Goal: Obtain resource: Obtain resource

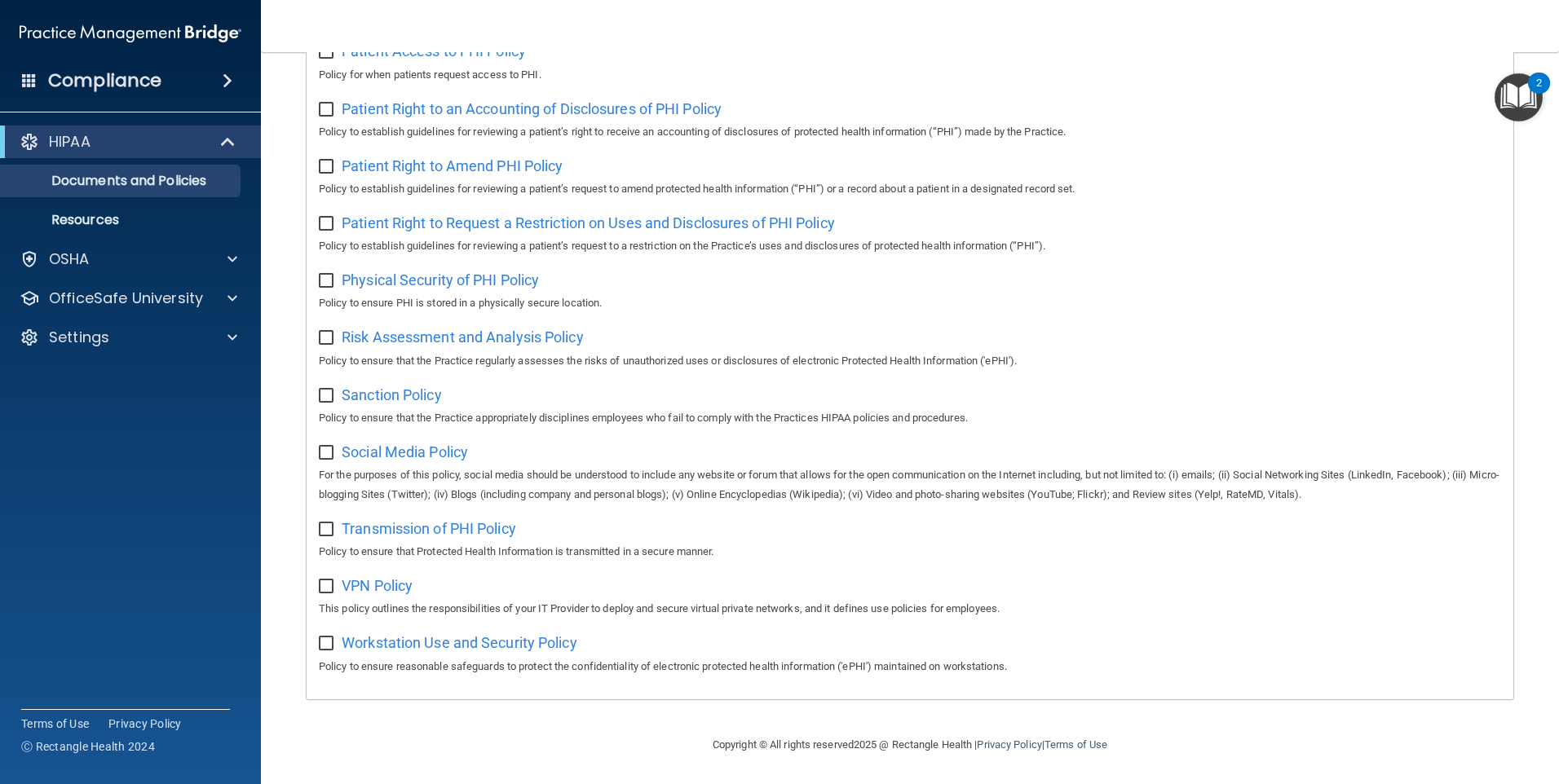
scroll to position [851, 0]
click at [392, 651] on span "Workstation Use and Security Policy" at bounding box center [460, 643] width 236 height 17
click at [591, 101] on span "Patient Right to an Accounting of Disclosures of PHI Policy" at bounding box center [532, 109] width 380 height 17
click at [76, 258] on p "OSHA" at bounding box center [69, 259] width 40 height 20
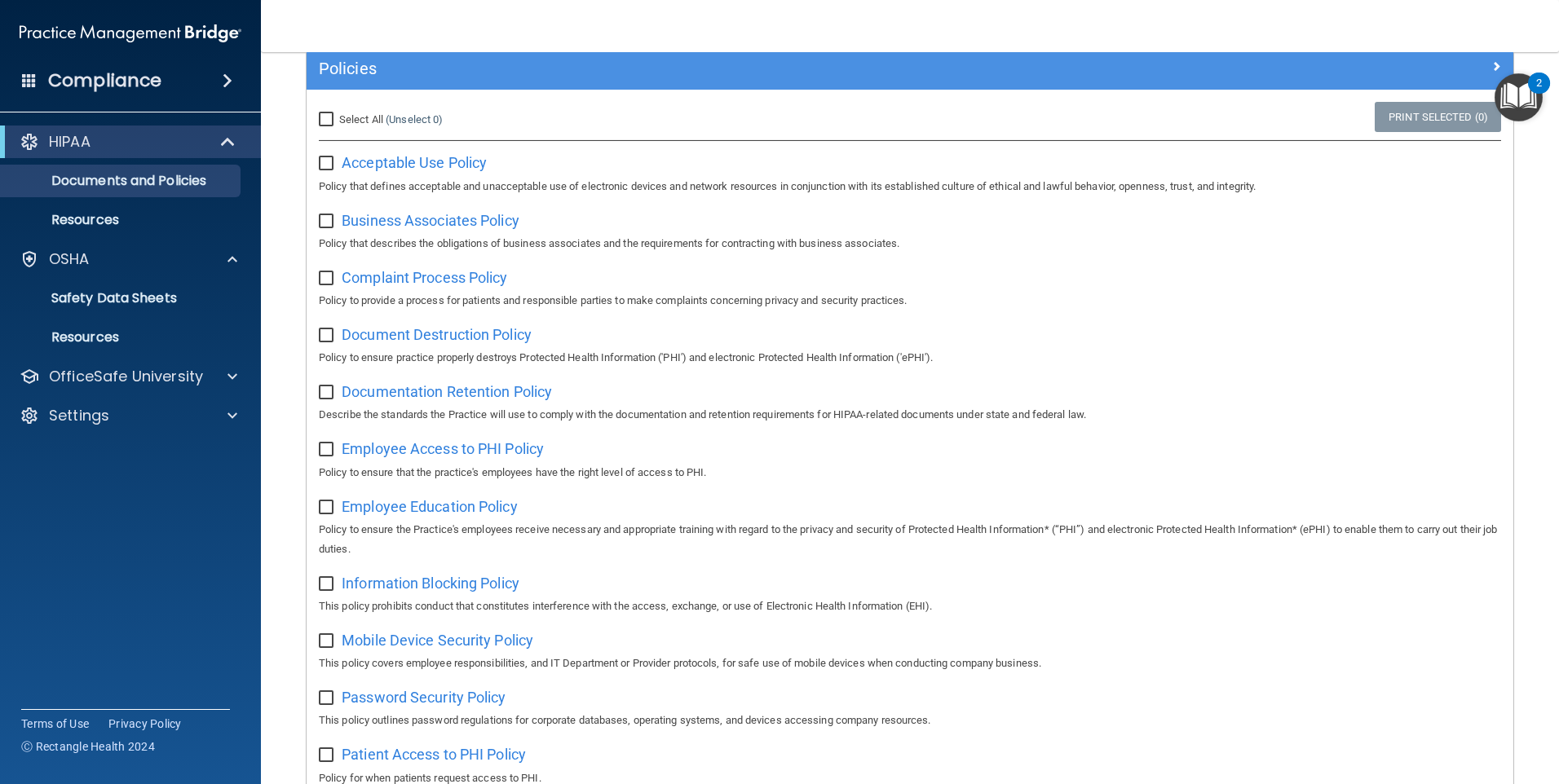
scroll to position [0, 0]
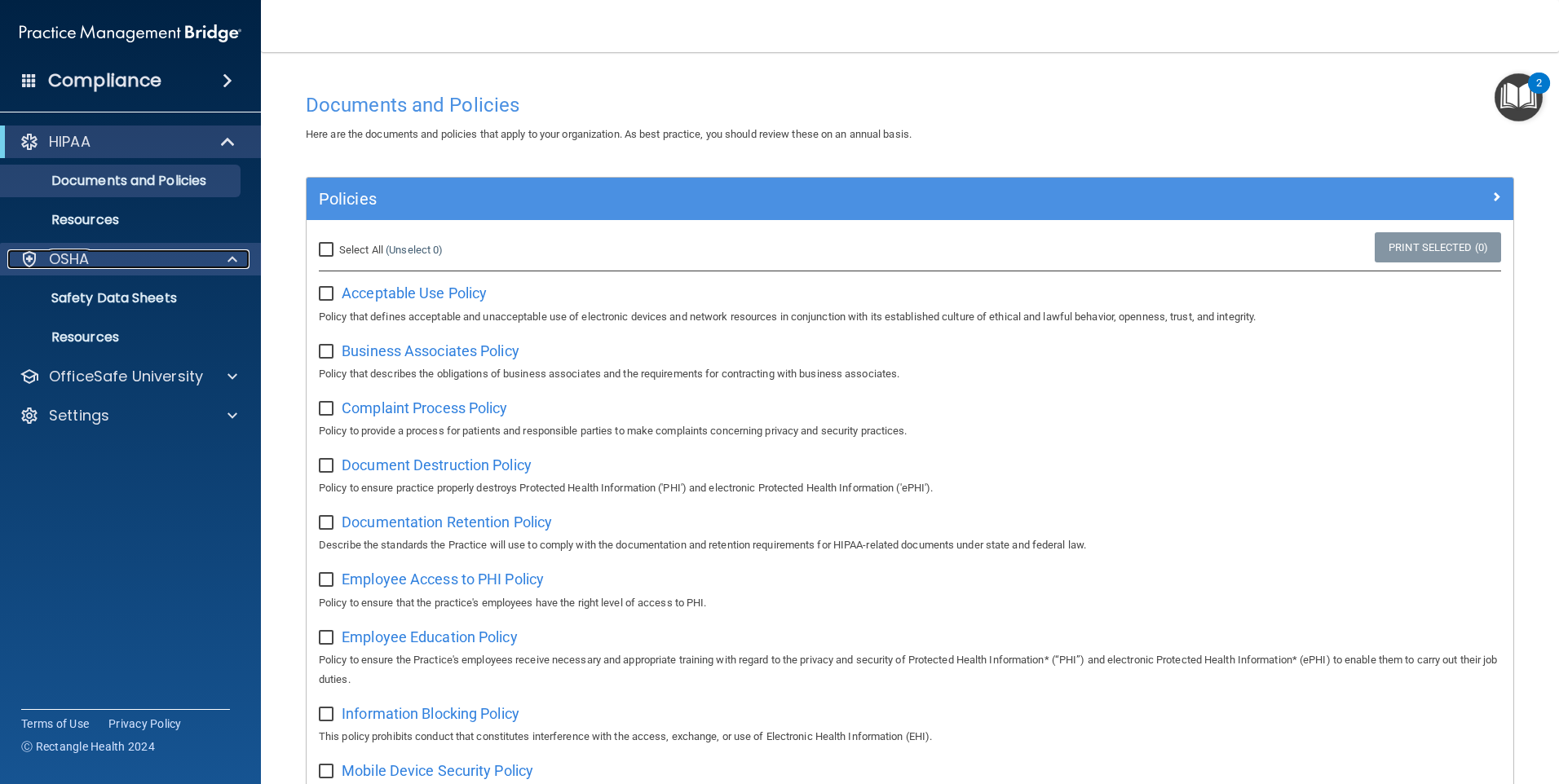
click at [53, 261] on p "OSHA" at bounding box center [69, 259] width 40 height 20
click at [54, 262] on p "OSHA" at bounding box center [69, 259] width 40 height 20
click at [127, 298] on p "Safety Data Sheets" at bounding box center [121, 298] width 223 height 16
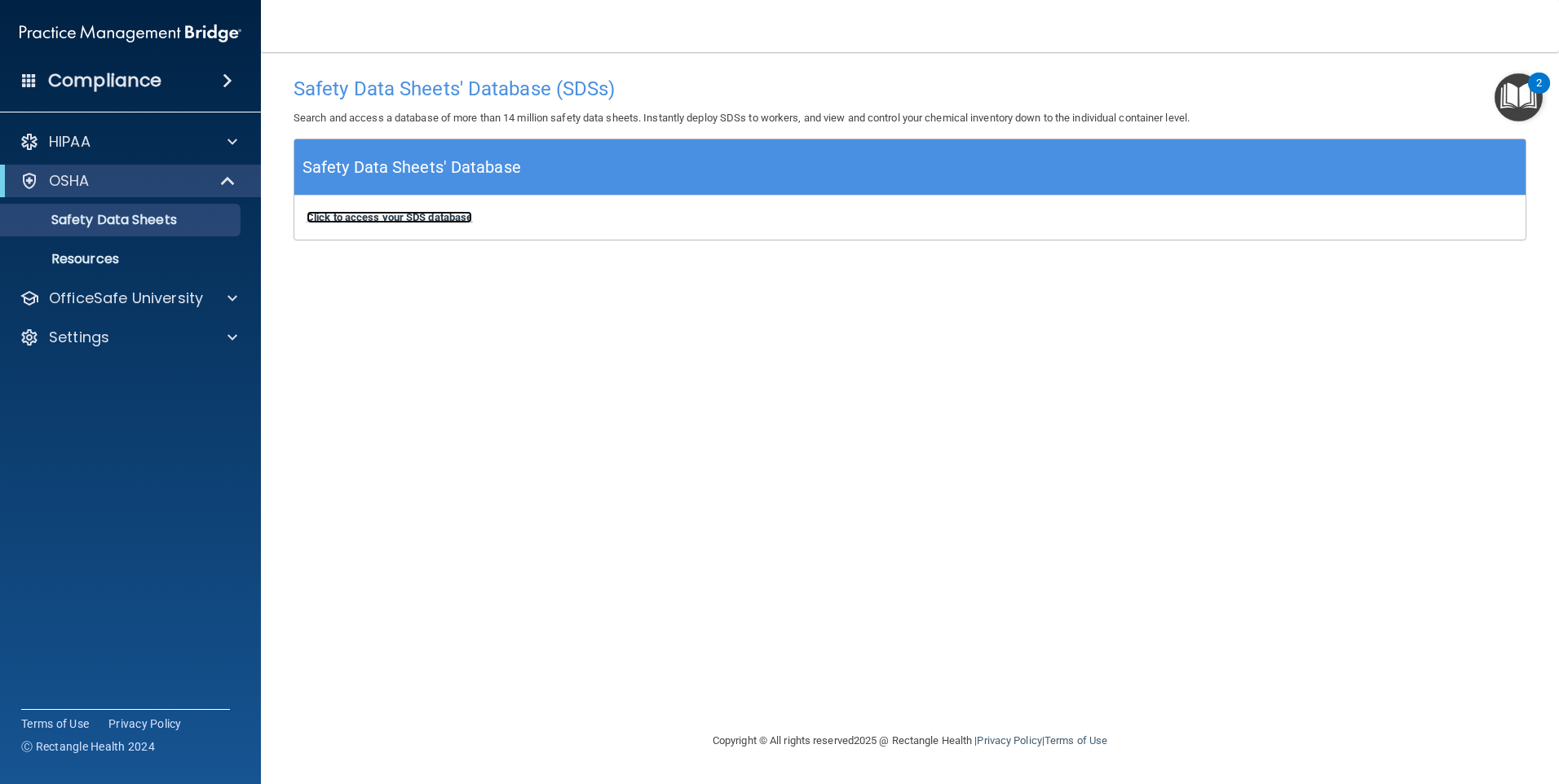
click at [388, 213] on b "Click to access your SDS database" at bounding box center [389, 217] width 165 height 12
click at [106, 331] on p "Settings" at bounding box center [79, 337] width 60 height 20
click at [620, 300] on div "Safety Data Sheets' Database (SDSs) Search and access a database of more than 1…" at bounding box center [910, 392] width 1234 height 646
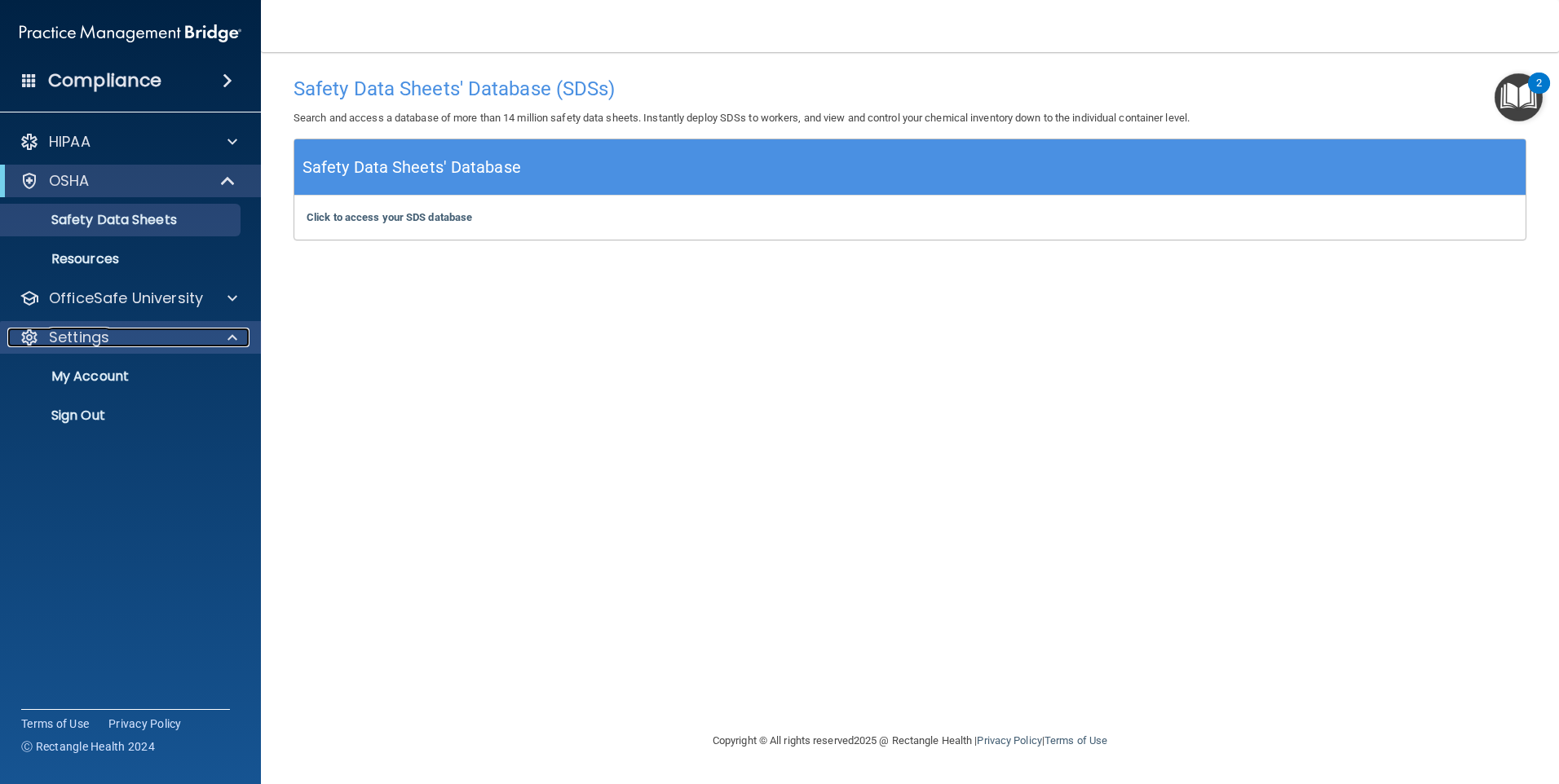
click at [232, 332] on span at bounding box center [232, 337] width 9 height 20
click at [119, 86] on h4 "Compliance" at bounding box center [105, 81] width 114 height 23
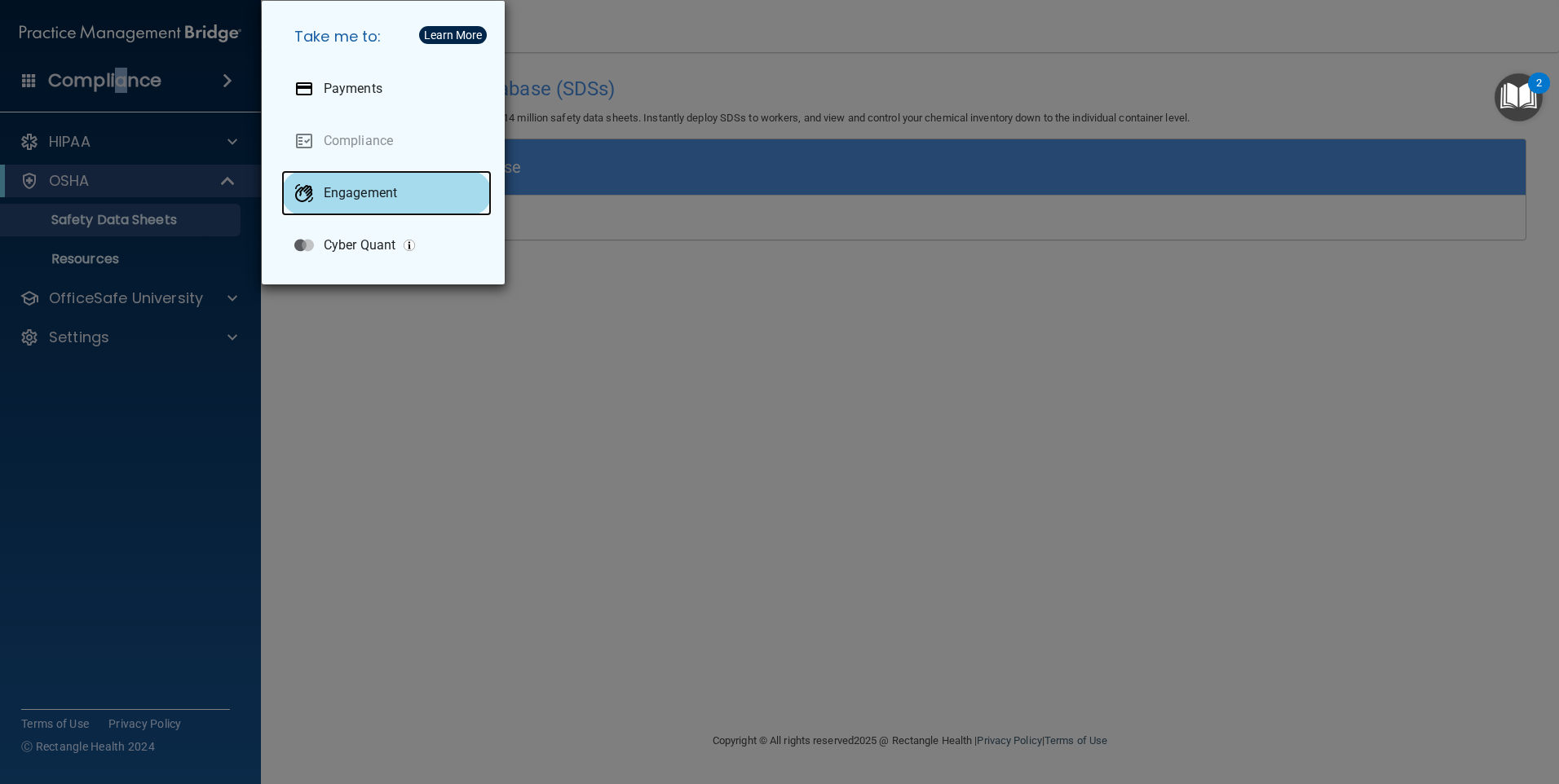
click at [333, 194] on p "Engagement" at bounding box center [360, 193] width 73 height 16
click at [660, 259] on div "Take me to: Payments Compliance Engagement Cyber Quant" at bounding box center [779, 392] width 1559 height 784
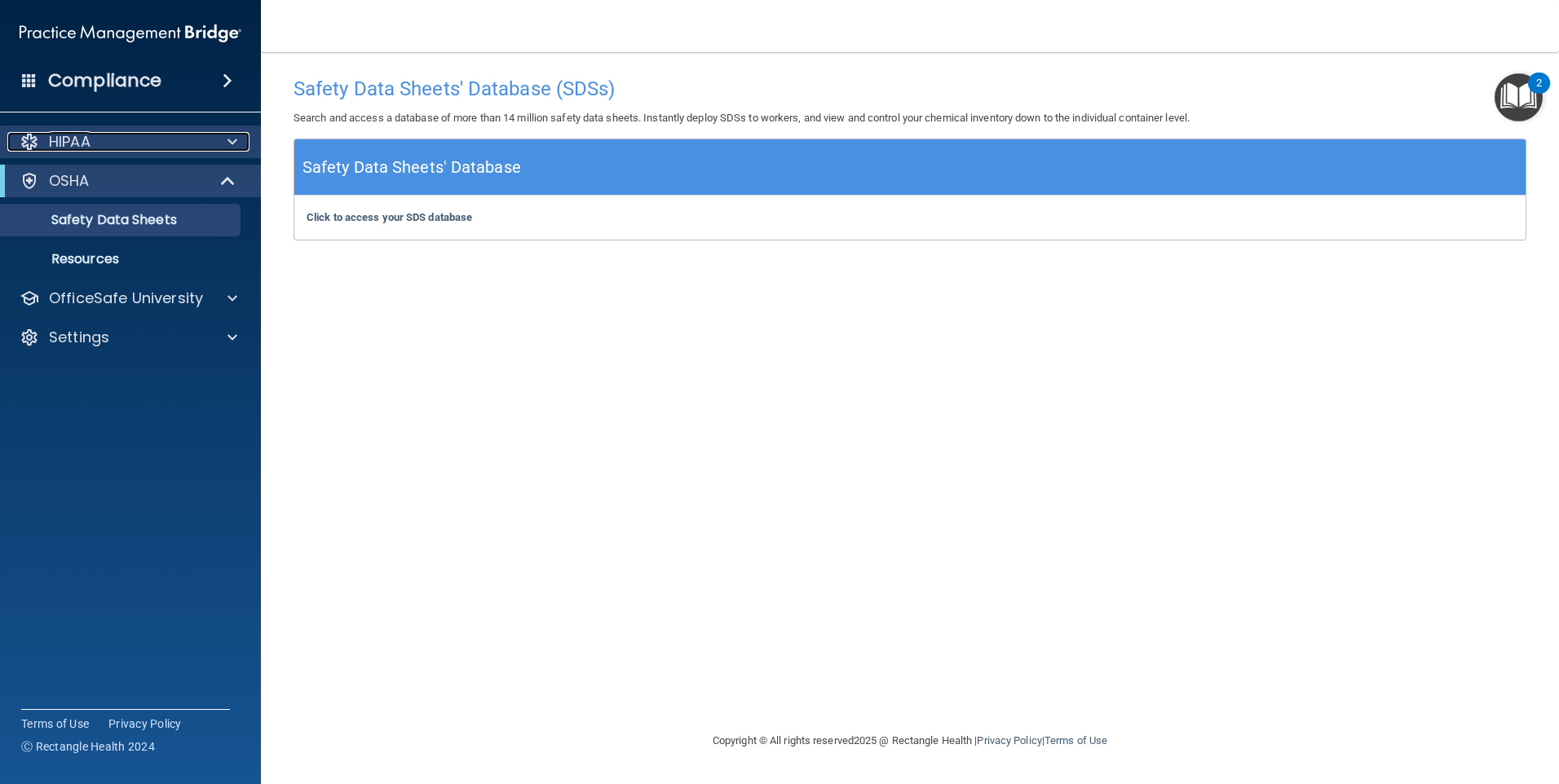
click at [83, 139] on p "HIPAA" at bounding box center [70, 141] width 41 height 20
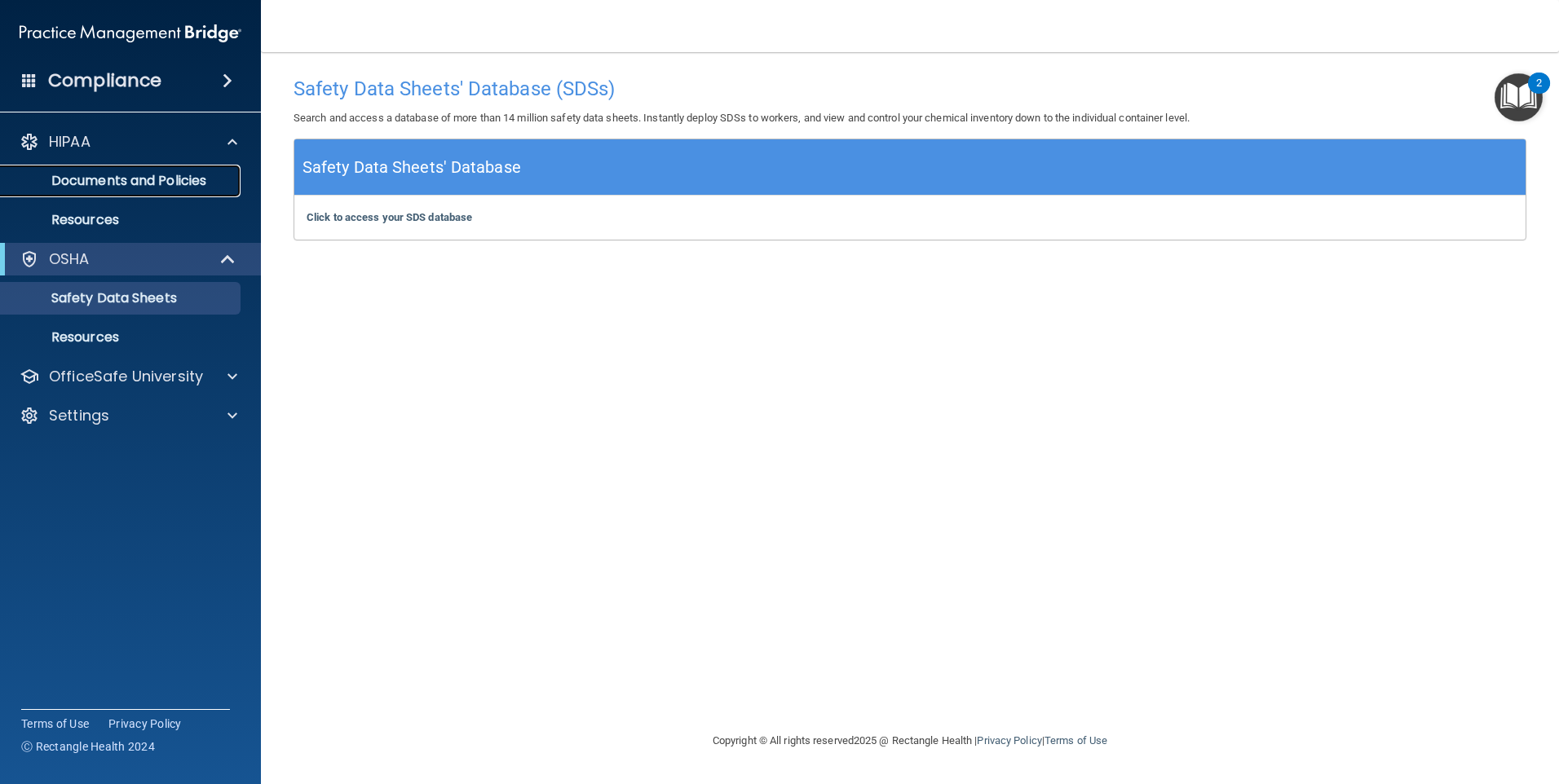
click at [101, 176] on p "Documents and Policies" at bounding box center [121, 181] width 223 height 16
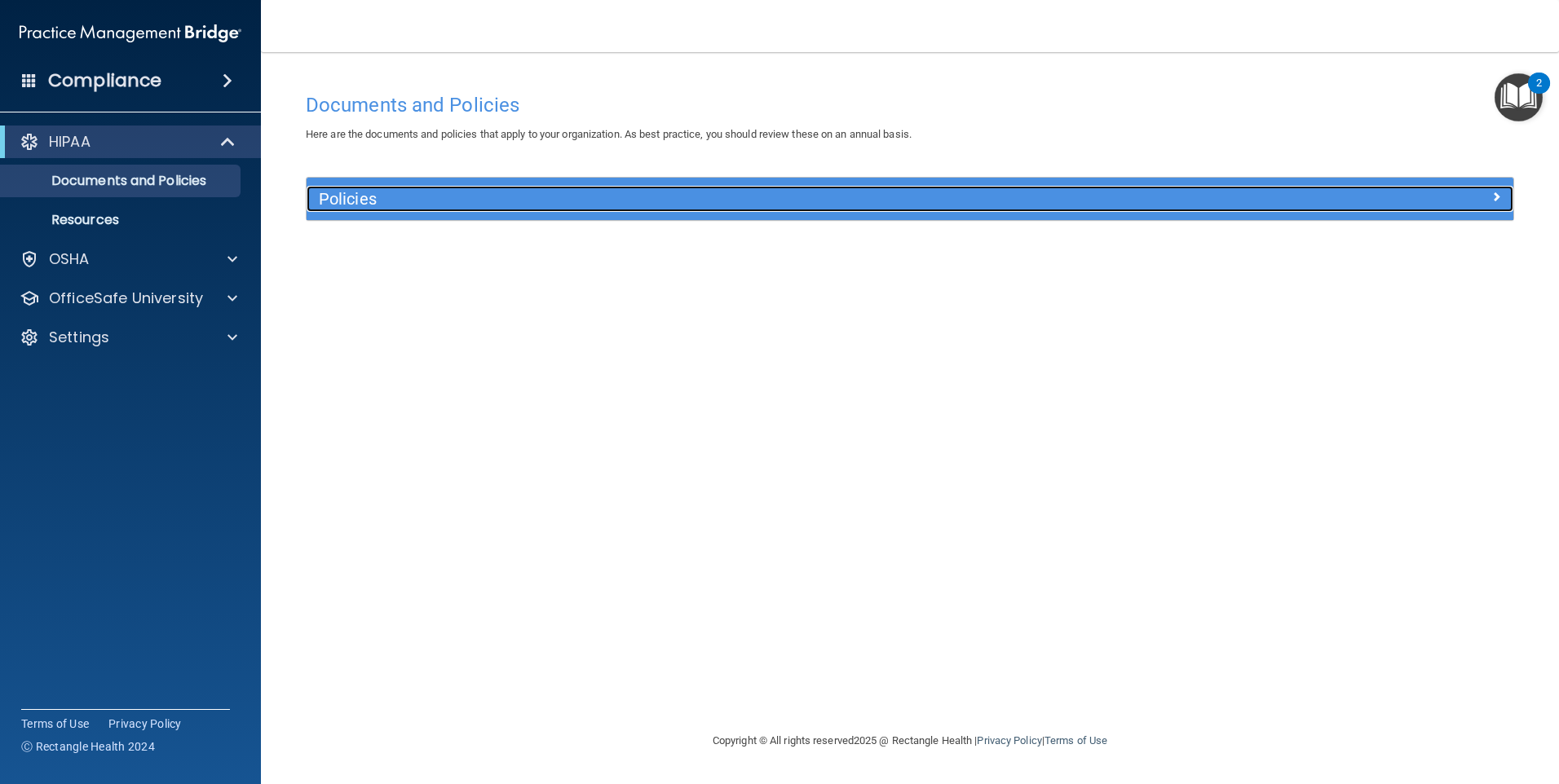
click at [356, 203] on h5 "Policies" at bounding box center [758, 199] width 881 height 18
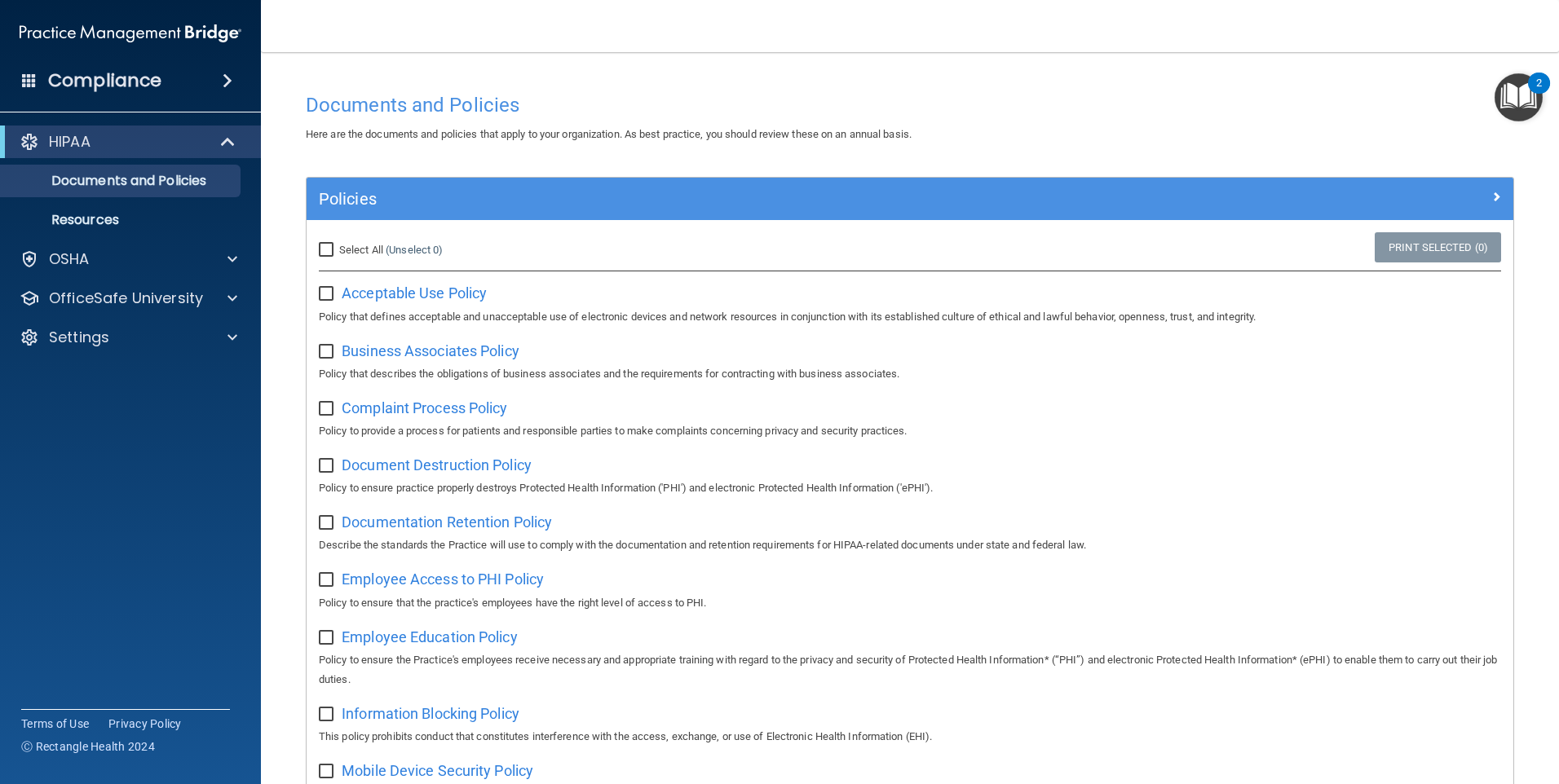
click at [325, 252] on input "Select All (Unselect 0) Unselect All" at bounding box center [328, 250] width 19 height 13
checkbox input "true"
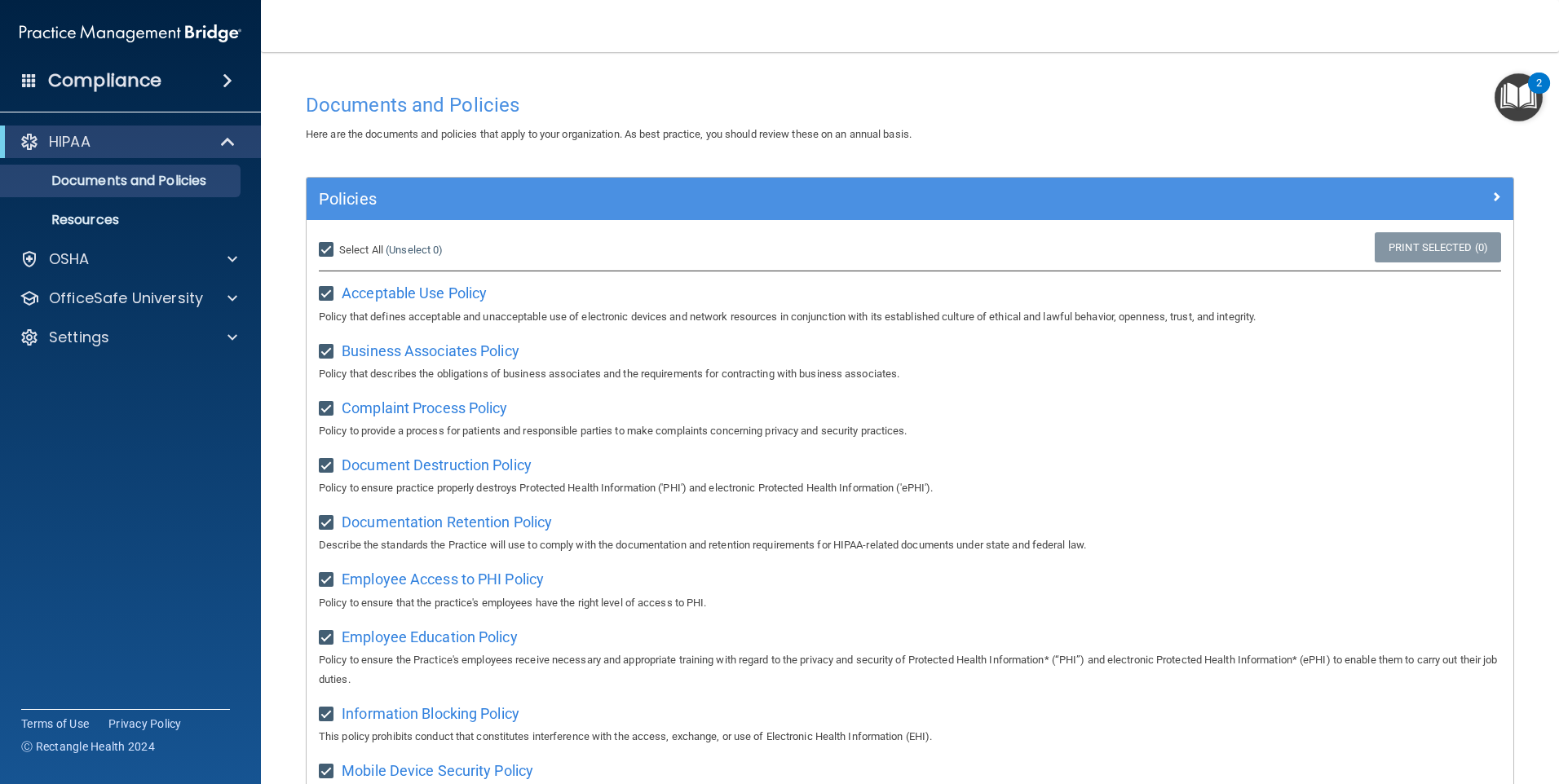
checkbox input "true"
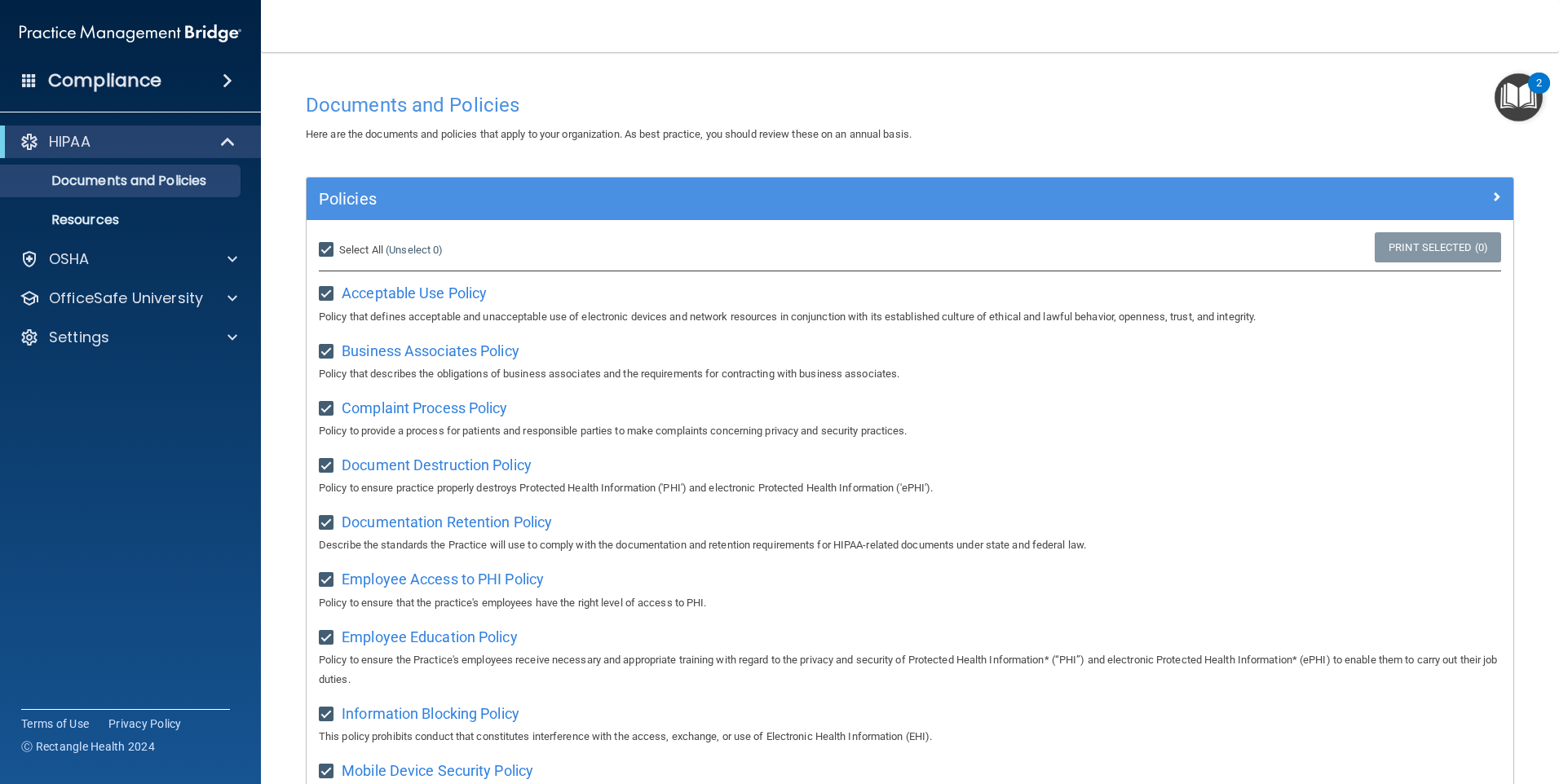
checkbox input "true"
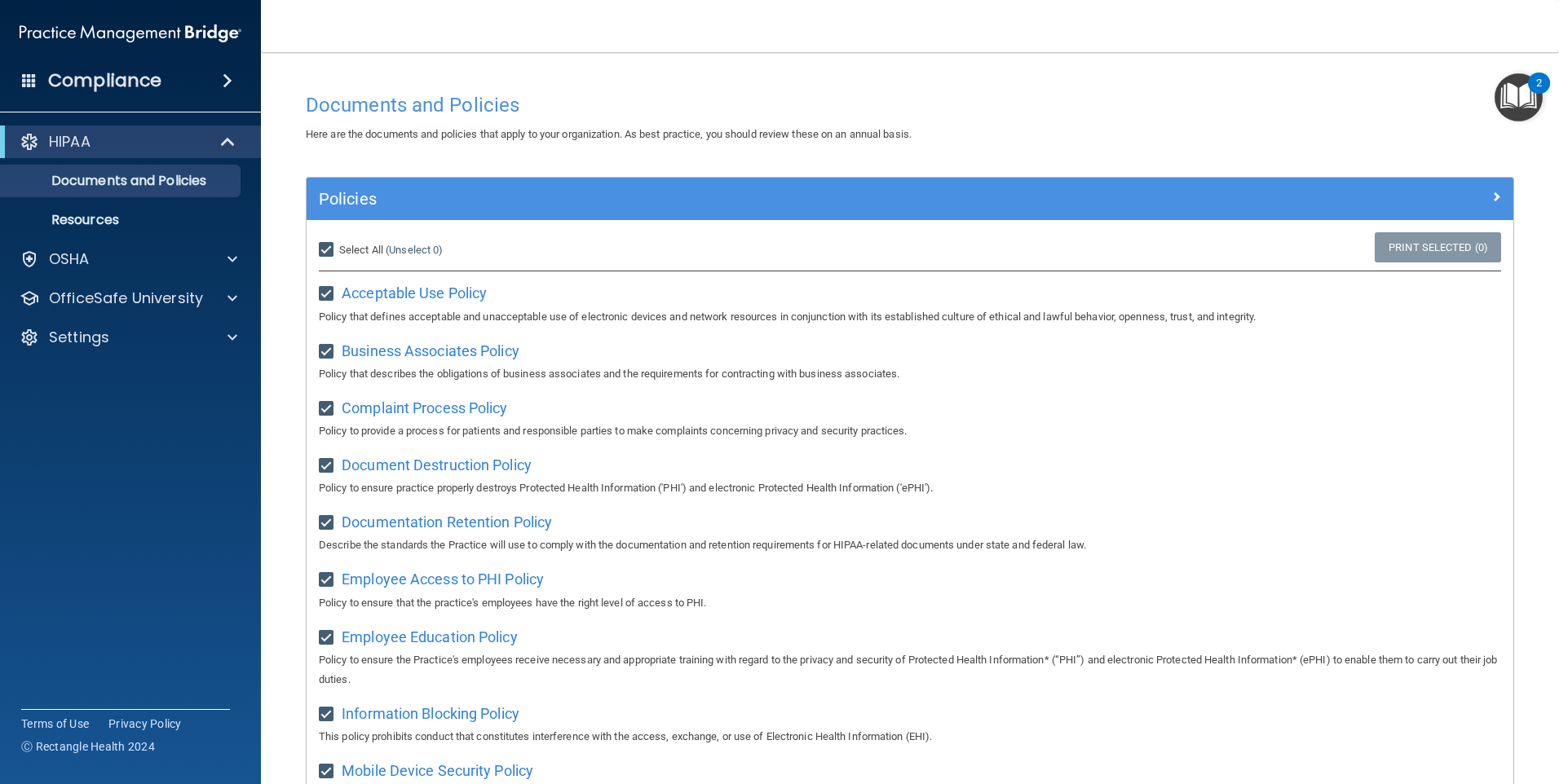
checkbox input "true"
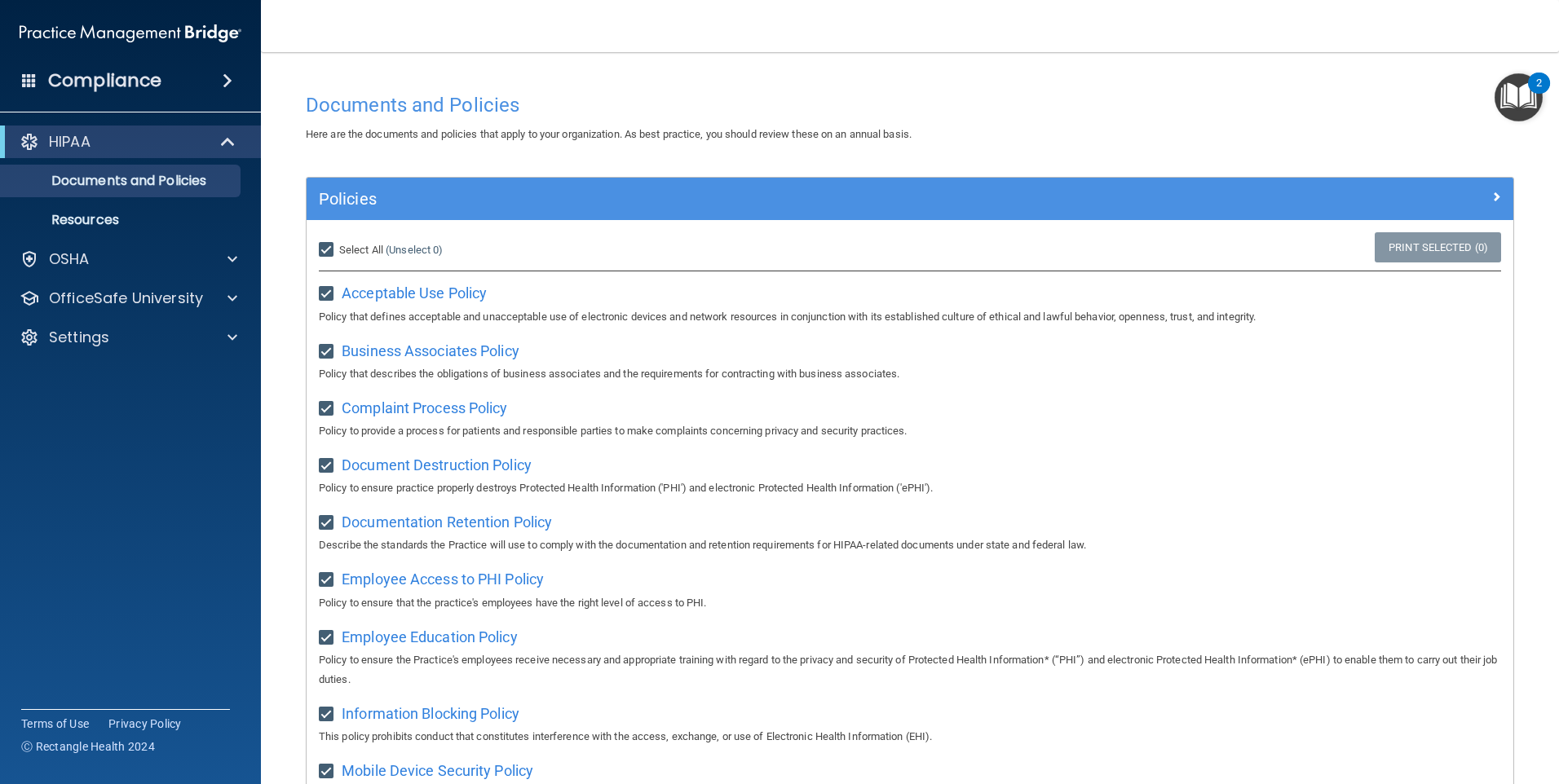
checkbox input "true"
click at [1456, 243] on link "Print Selected (21)" at bounding box center [1435, 247] width 132 height 30
click at [1418, 242] on link "Print Selected (21)" at bounding box center [1435, 247] width 132 height 30
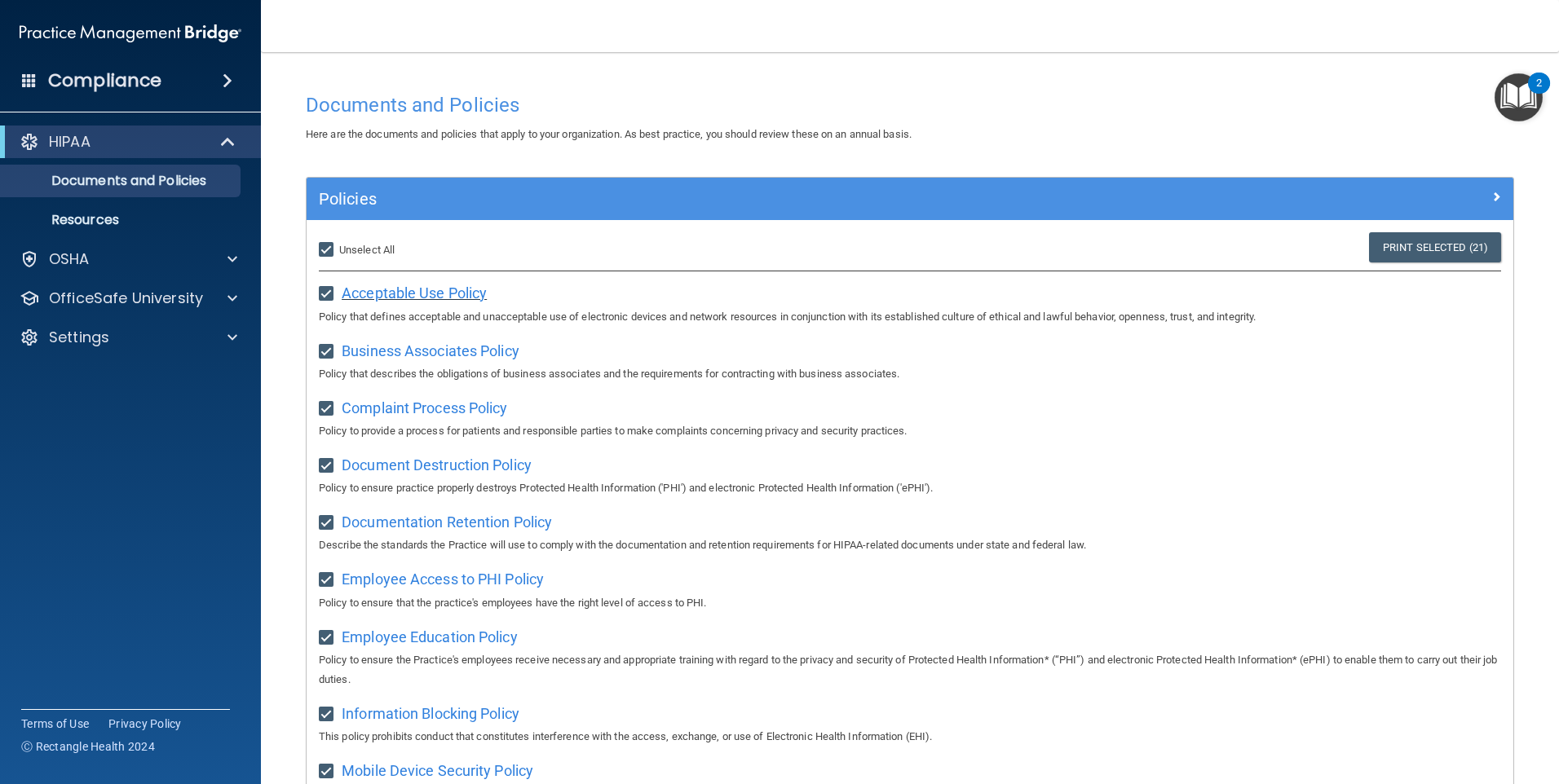
click at [435, 302] on span "Acceptable Use Policy" at bounding box center [414, 293] width 145 height 17
